Goal: Obtain resource: Download file/media

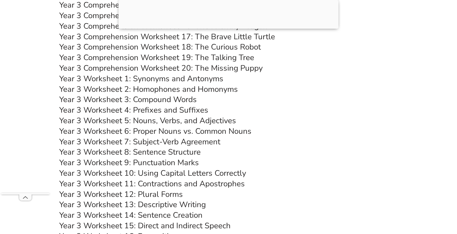
scroll to position [2201, 0]
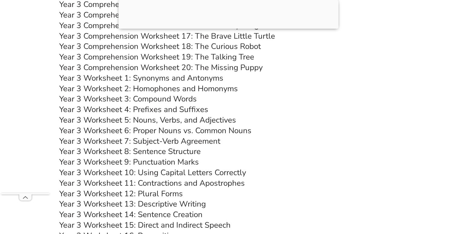
click at [152, 162] on link "Year 3 Worksheet 9: Punctuation Marks" at bounding box center [129, 162] width 140 height 11
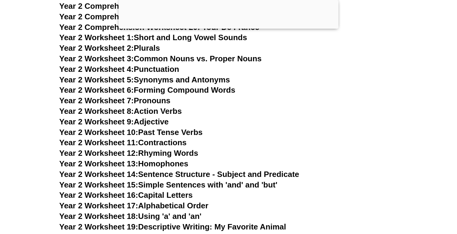
scroll to position [1719, 0]
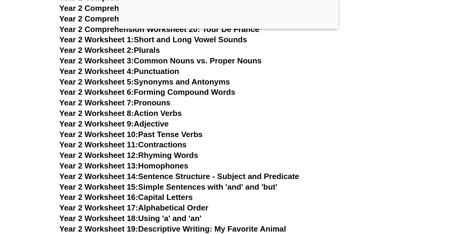
click at [228, 27] on div at bounding box center [228, 27] width 220 height 0
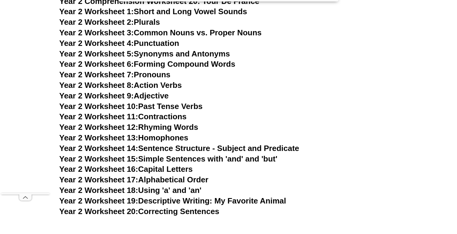
scroll to position [1721, 0]
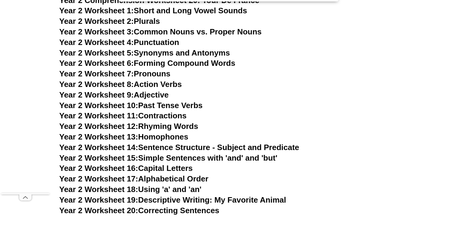
click at [196, 158] on link "Year 2 Worksheet 15: Simple Sentences with 'and' and 'but'" at bounding box center [168, 157] width 218 height 9
